Goal: Find specific page/section: Find specific page/section

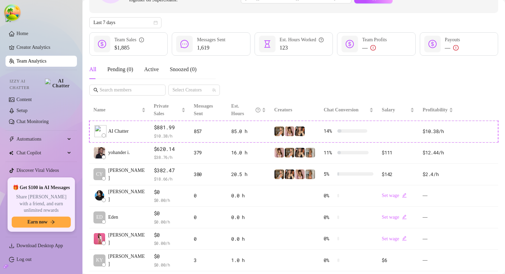
scroll to position [62, 0]
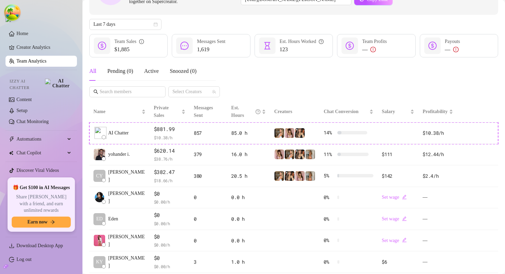
click at [282, 86] on div "All Pending ( 0 ) Active Snoozed ( 0 ) Select Creators" at bounding box center [293, 79] width 409 height 36
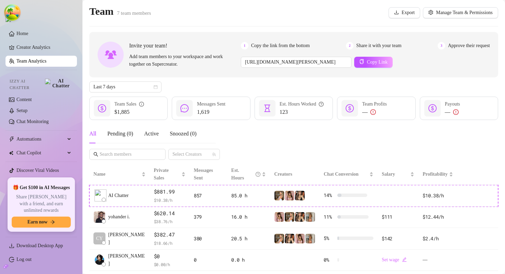
click at [251, 79] on div "Invite your team! Add team members to your workspace and work together on Super…" at bounding box center [293, 194] width 409 height 325
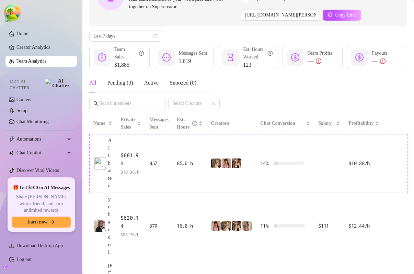
scroll to position [137, 0]
